Goal: Navigation & Orientation: Find specific page/section

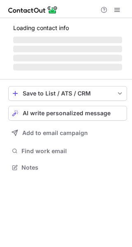
scroll to position [159, 132]
